Goal: Task Accomplishment & Management: Use online tool/utility

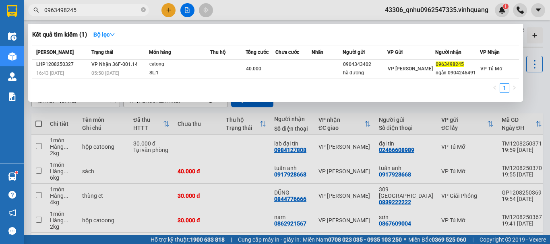
type input "0963498245"
click at [143, 10] on icon "close-circle" at bounding box center [143, 9] width 5 height 5
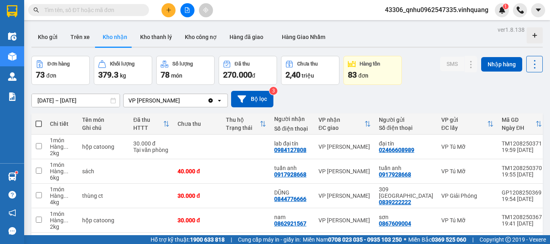
click at [118, 11] on input "text" at bounding box center [91, 10] width 95 height 9
paste input "0948062999"
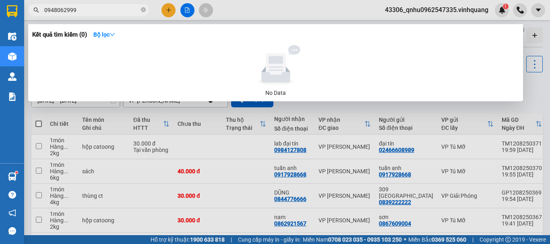
type input "0948062999"
click at [142, 9] on icon "close-circle" at bounding box center [143, 9] width 5 height 5
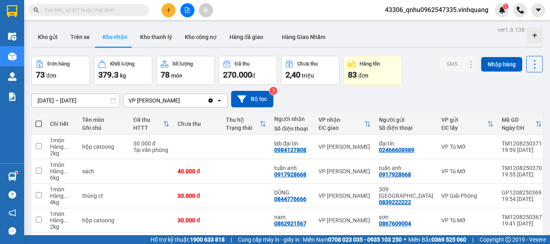
click at [135, 9] on input "text" at bounding box center [91, 10] width 95 height 9
paste input "0913630858"
type input "0913630858"
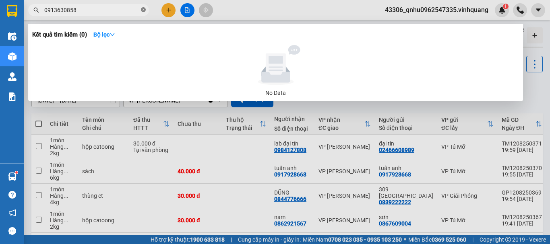
click at [142, 12] on icon "close-circle" at bounding box center [143, 9] width 5 height 5
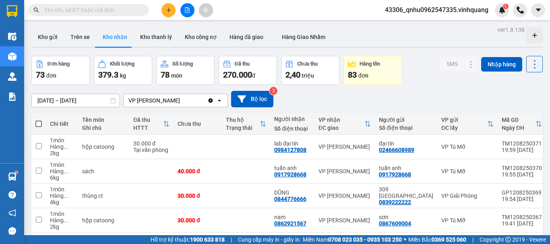
click at [138, 10] on input "text" at bounding box center [91, 10] width 95 height 9
paste input "0978554555"
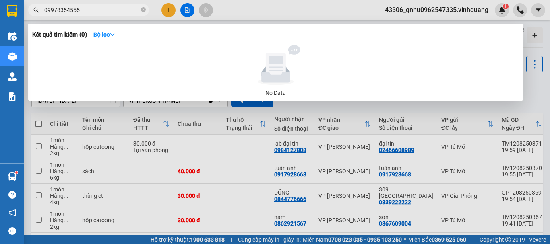
click at [51, 8] on input "09978354555" at bounding box center [91, 10] width 95 height 9
click at [52, 8] on input "09978354555" at bounding box center [91, 10] width 95 height 9
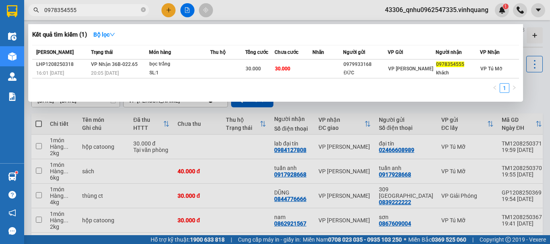
type input "0978354555"
click at [145, 9] on icon "close-circle" at bounding box center [143, 9] width 5 height 5
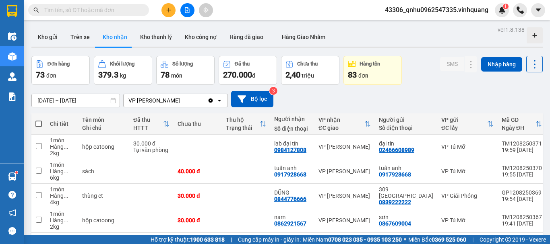
click at [129, 12] on input "text" at bounding box center [91, 10] width 95 height 9
paste input "0904220009"
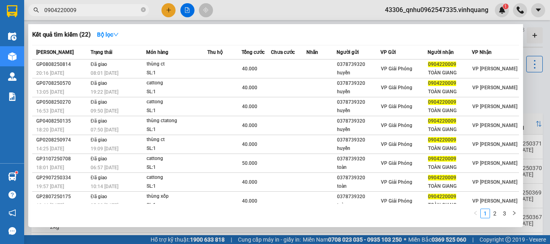
type input "0904220009"
click at [145, 8] on icon "close-circle" at bounding box center [143, 9] width 5 height 5
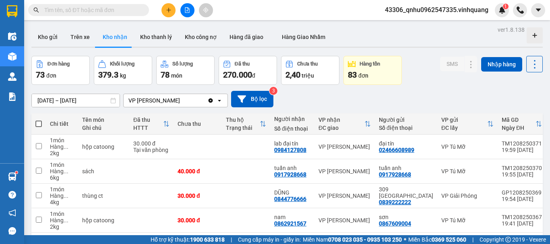
click at [134, 10] on input "text" at bounding box center [91, 10] width 95 height 9
paste input "0948062999"
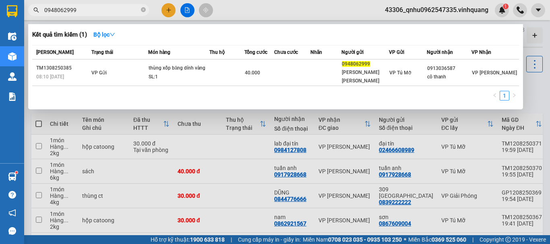
type input "0948062999"
